Goal: Navigation & Orientation: Find specific page/section

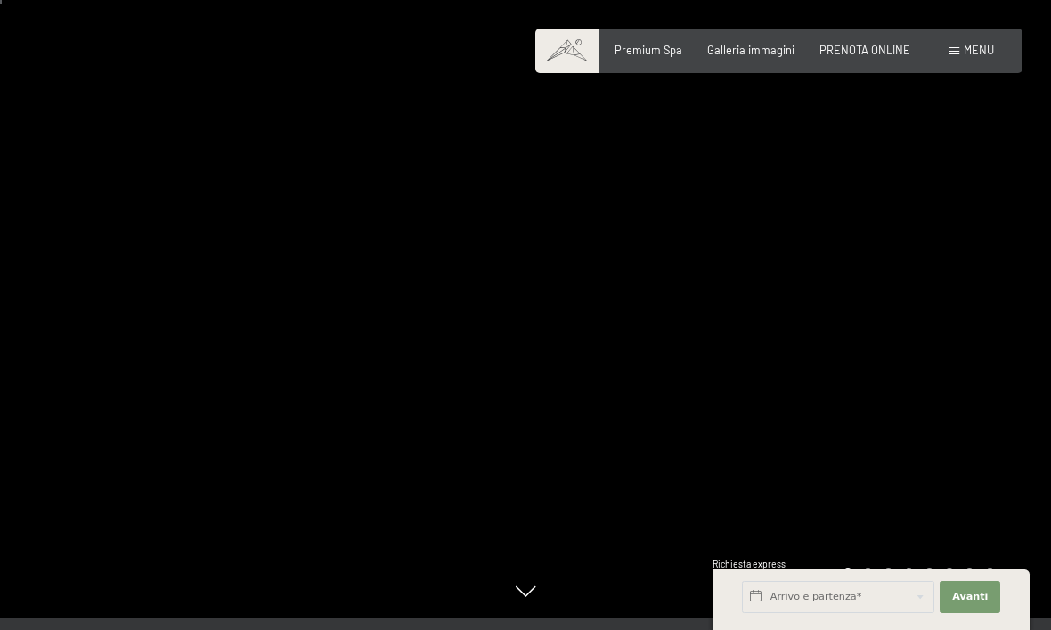
scroll to position [16, 0]
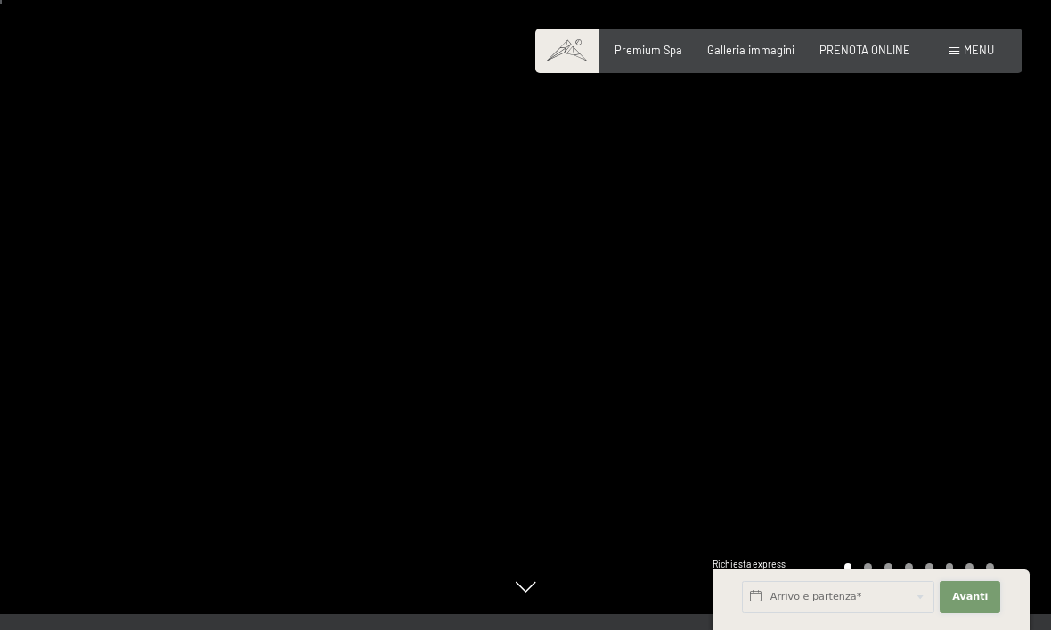
click at [979, 613] on button "Avanti Nascondere i campi dell'indirizzo" at bounding box center [970, 597] width 61 height 32
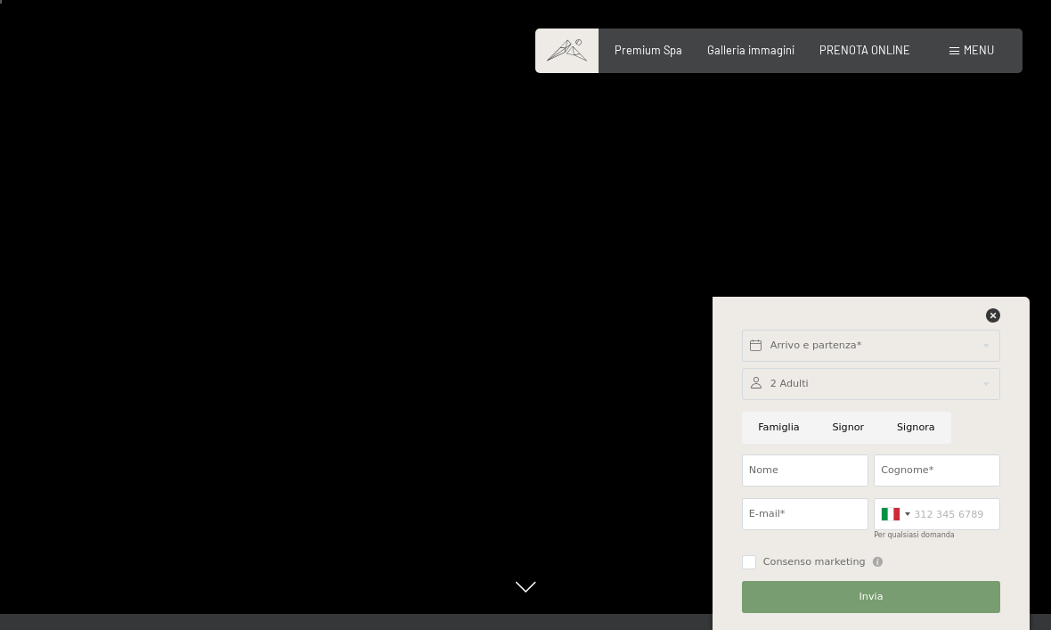
click at [955, 297] on div at bounding box center [789, 299] width 526 height 630
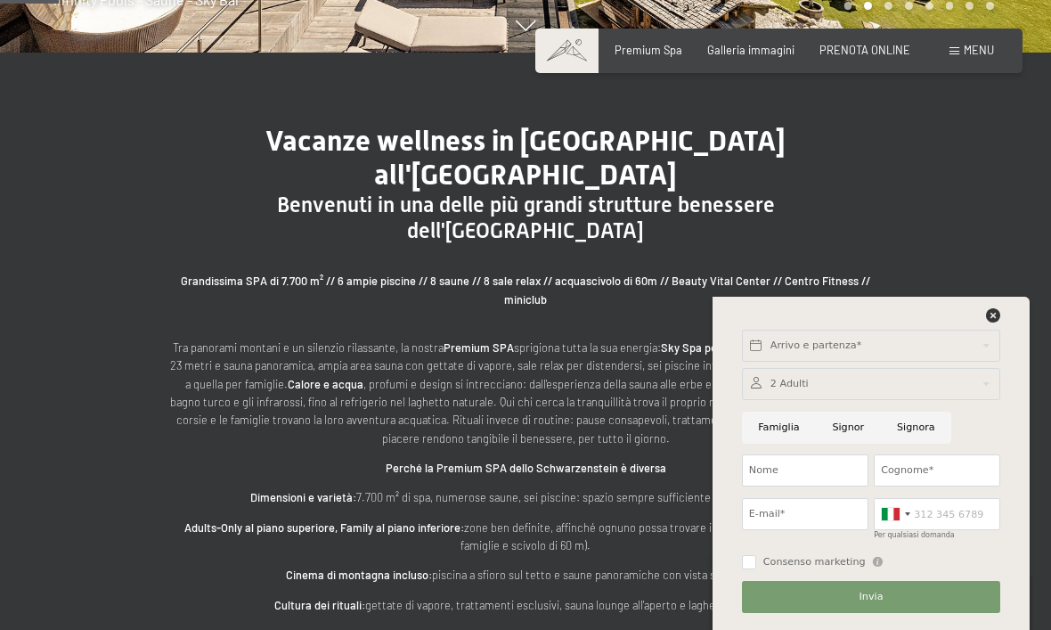
scroll to position [577, 0]
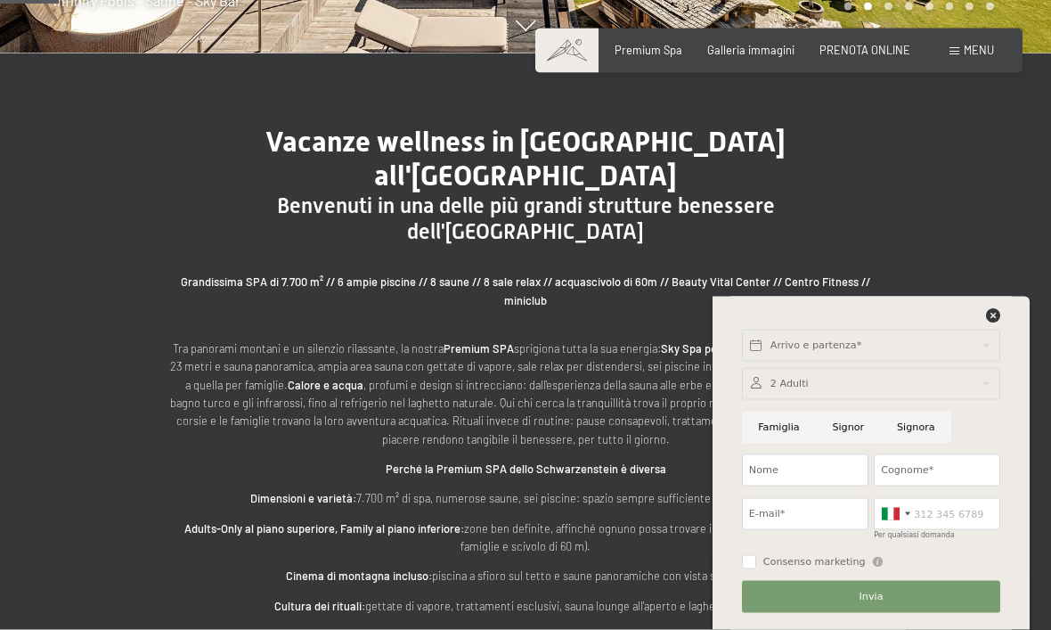
click at [2, 437] on div "Vacanze wellness in [GEOGRAPHIC_DATA] all'[GEOGRAPHIC_DATA] Benvenuti in una de…" at bounding box center [525, 426] width 1051 height 747
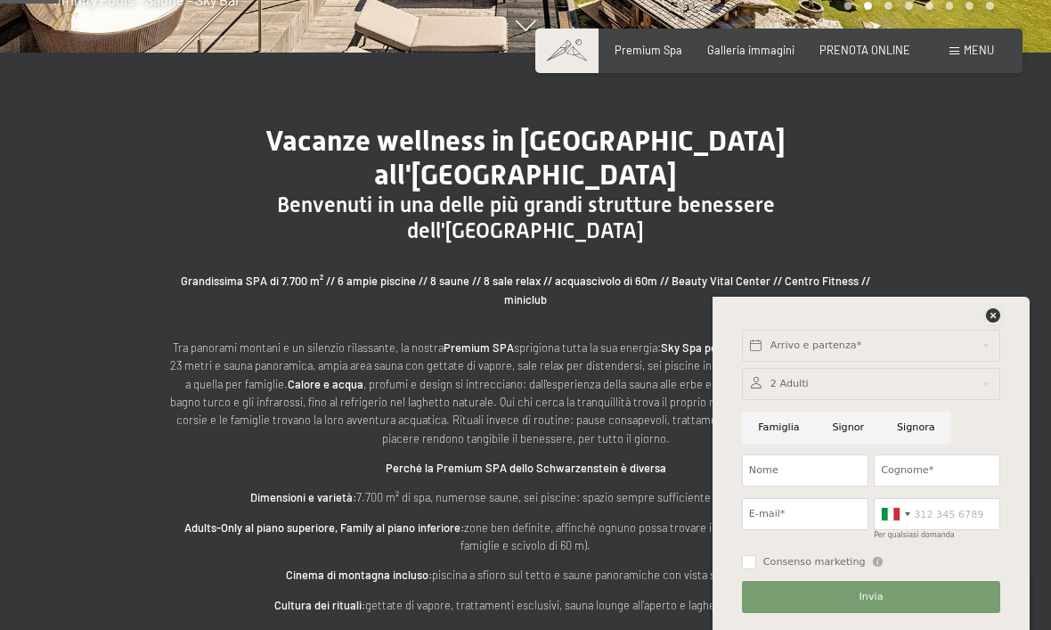
click at [992, 323] on icon at bounding box center [993, 315] width 14 height 14
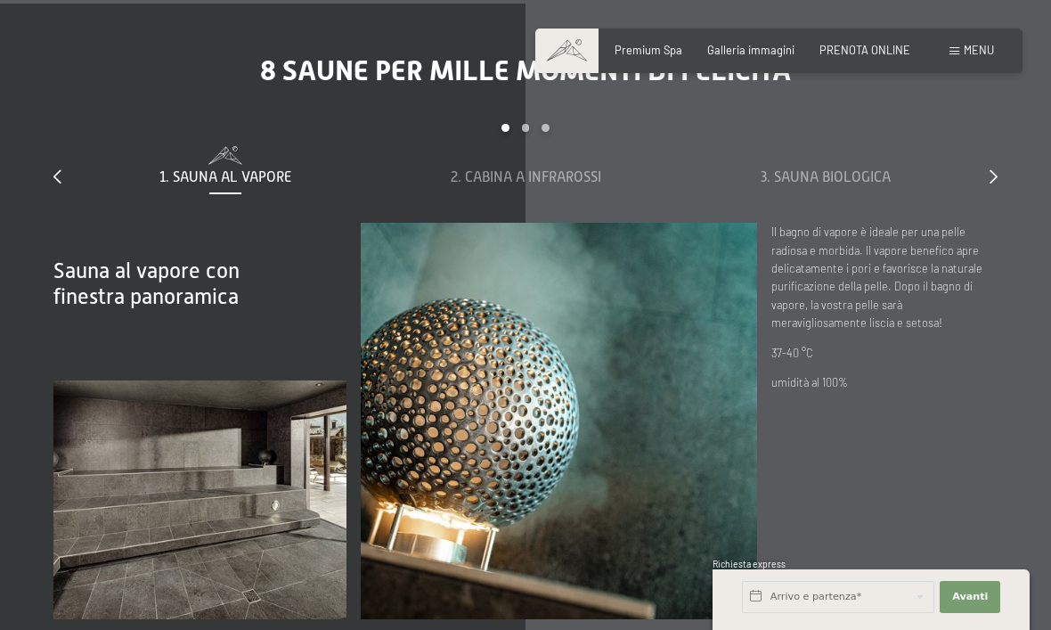
scroll to position [4660, 0]
click at [986, 52] on span "Menu" at bounding box center [979, 50] width 30 height 14
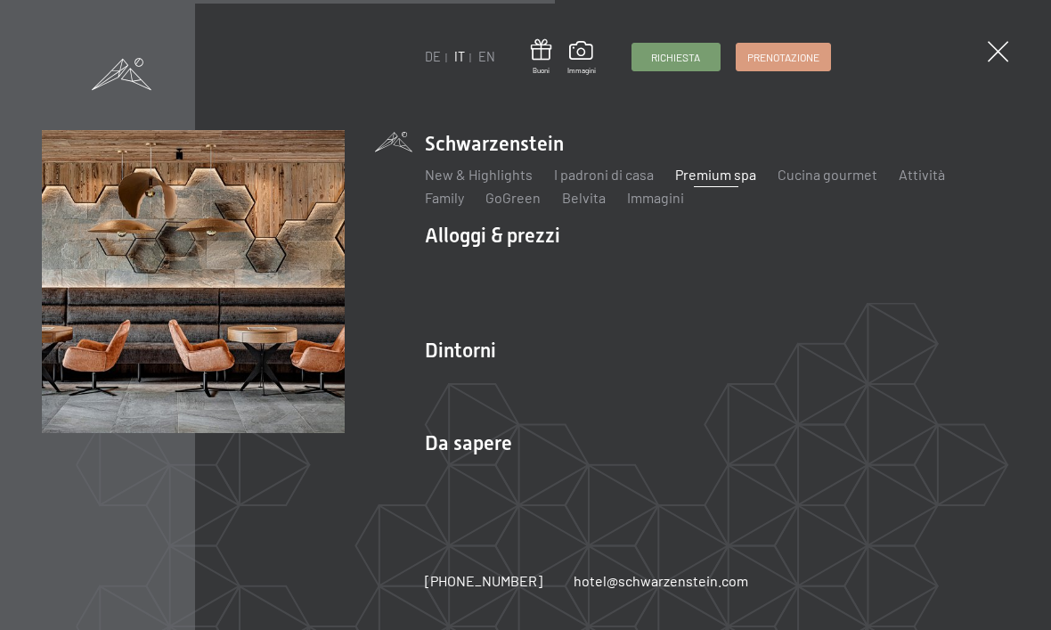
click at [480, 478] on link "Posizione & arrivo" at bounding box center [481, 473] width 112 height 17
click at [1002, 46] on span at bounding box center [998, 51] width 20 height 20
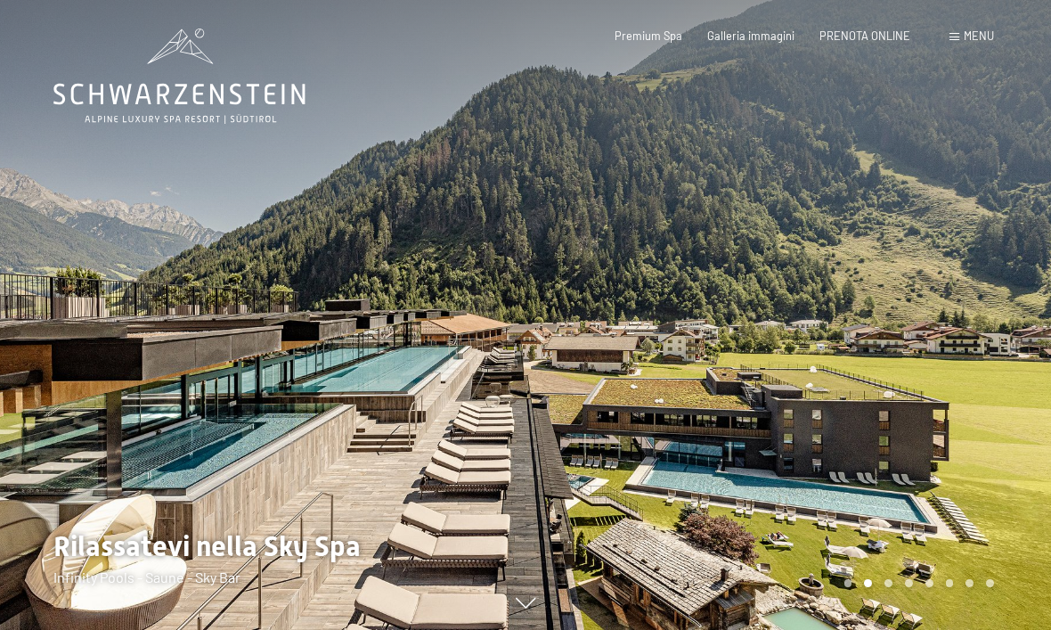
click at [978, 30] on span "Menu" at bounding box center [979, 36] width 30 height 14
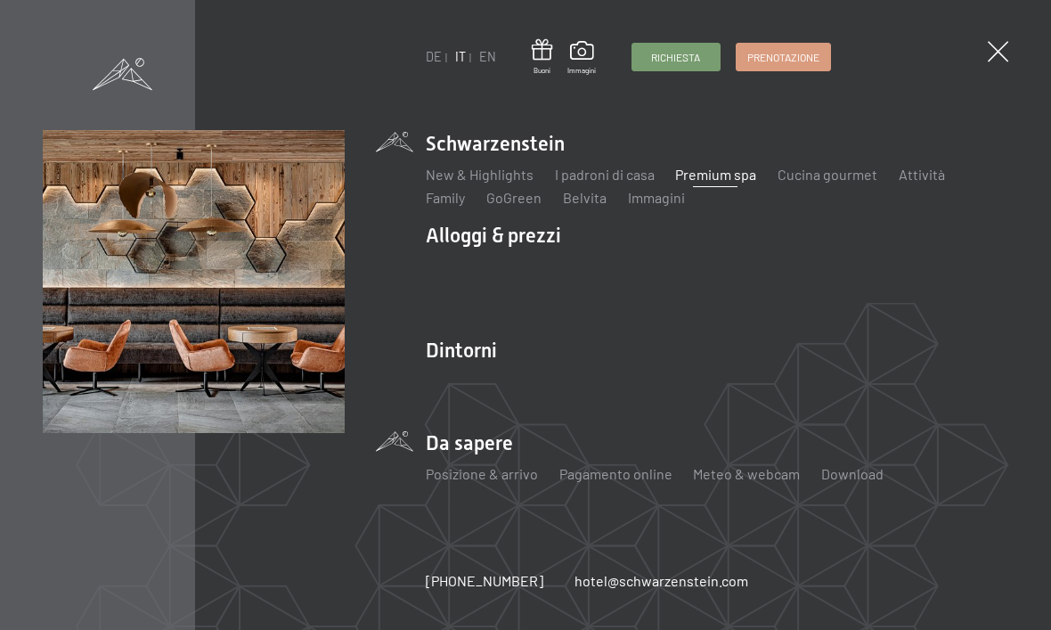
click at [503, 466] on link "Posizione & arrivo" at bounding box center [481, 473] width 112 height 17
click at [1007, 58] on div at bounding box center [998, 52] width 20 height 22
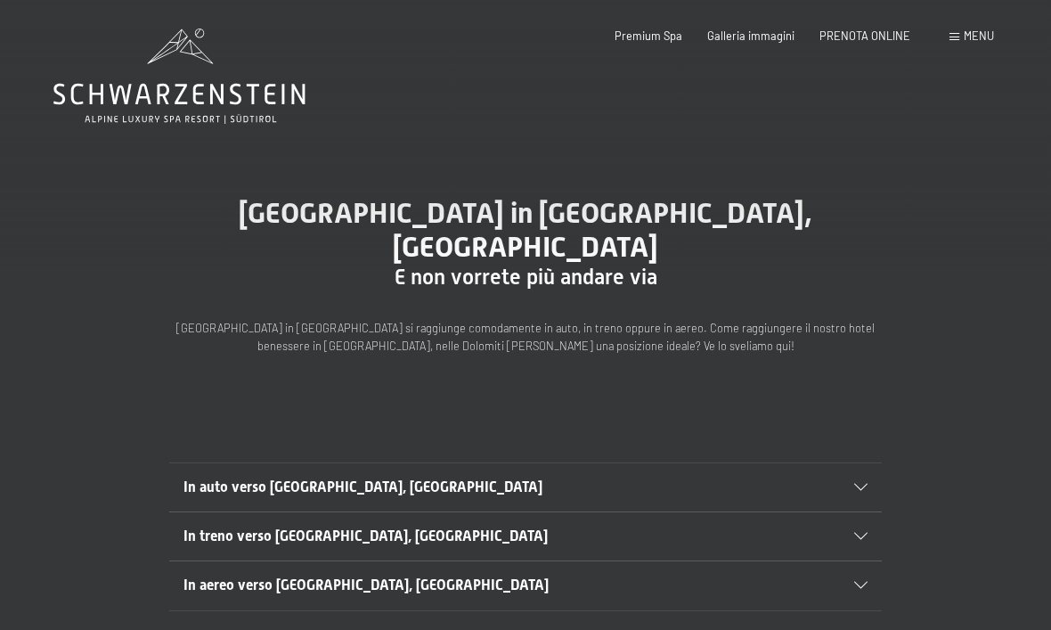
click at [877, 463] on section "In auto verso Lutago, Alto Adige Viaggiate sull’autostrada A22 del Brennero e u…" at bounding box center [525, 487] width 713 height 50
click at [858, 463] on div "In auto verso Lutago, Alto Adige" at bounding box center [526, 487] width 684 height 48
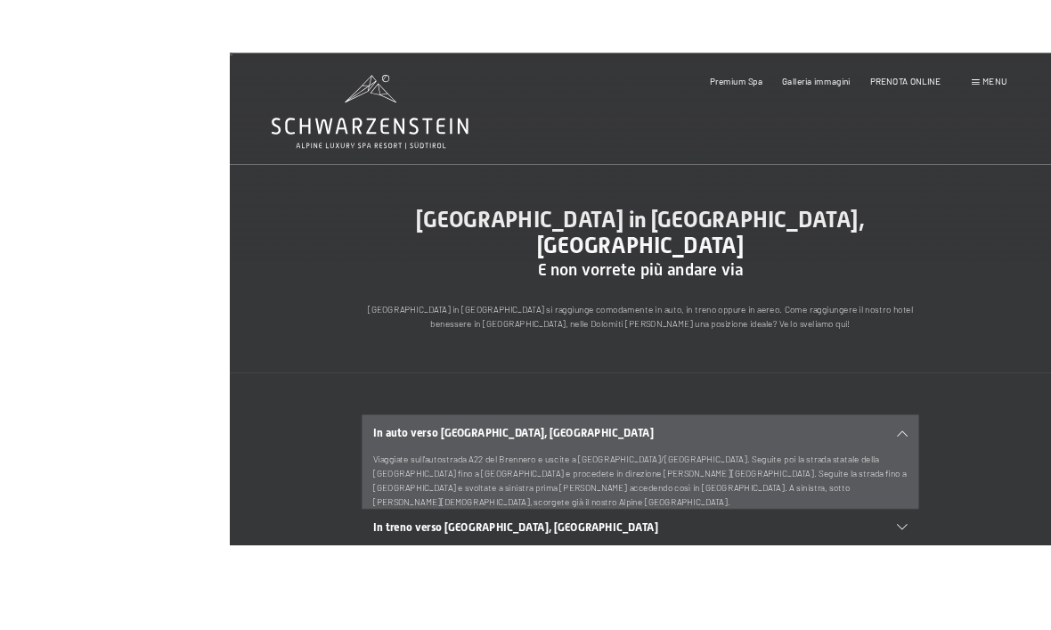
scroll to position [106, 0]
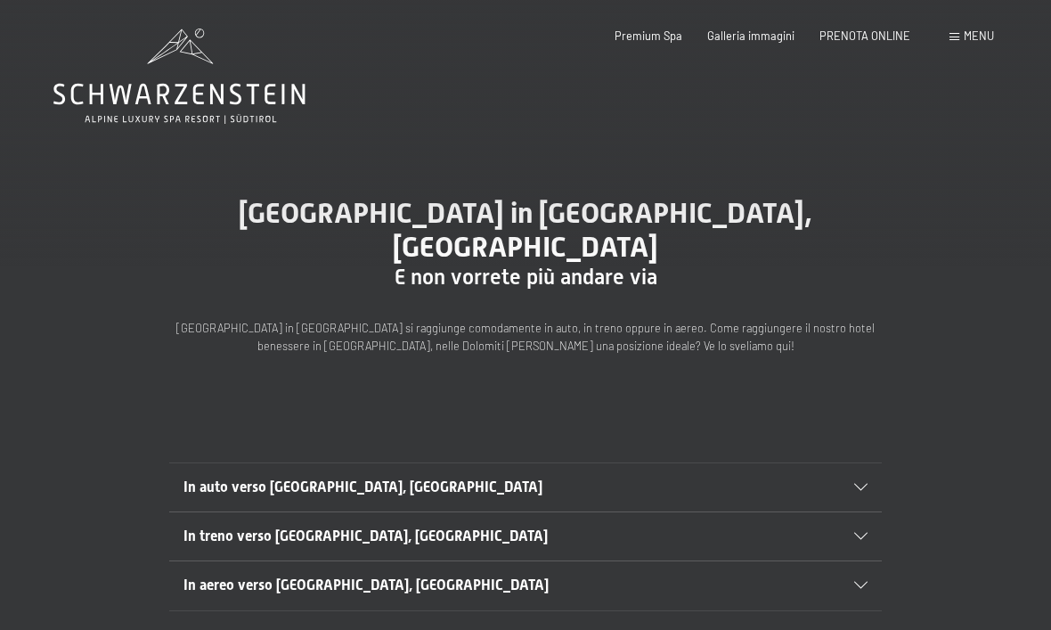
click at [863, 484] on icon at bounding box center [861, 487] width 13 height 7
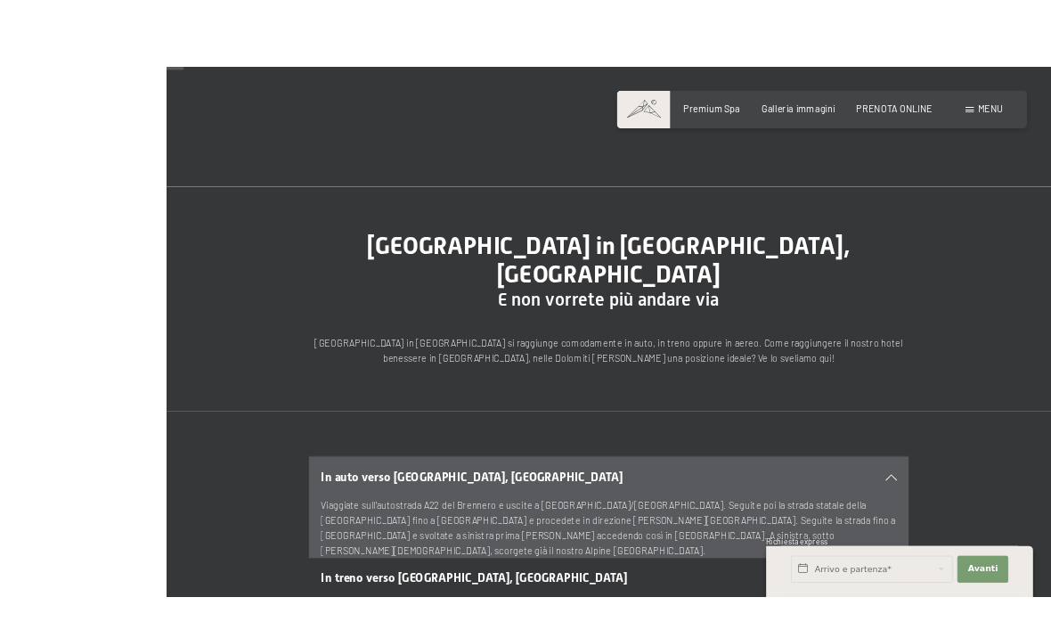
scroll to position [29, 0]
